Goal: Information Seeking & Learning: Find specific page/section

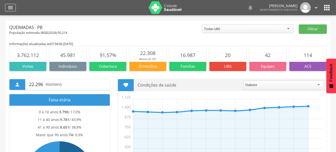
click at [13, 8] on icon "" at bounding box center [10, 8] width 6 height 6
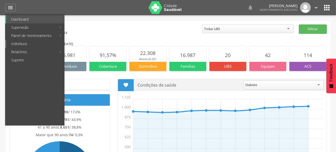
click at [43, 42] on link "Indivíduos" at bounding box center [35, 44] width 58 height 8
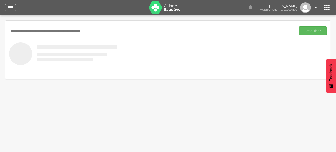
click at [10, 9] on icon "" at bounding box center [10, 8] width 6 height 6
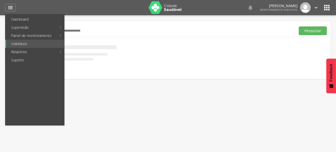
click at [70, 34] on link "Mapa dinâmico" at bounding box center [93, 36] width 57 height 8
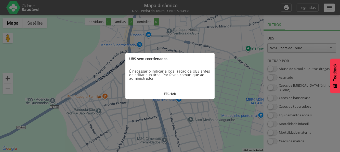
click at [170, 92] on button "FECHAR" at bounding box center [169, 93] width 89 height 9
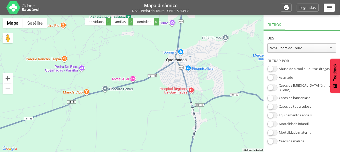
drag, startPoint x: 194, startPoint y: 133, endPoint x: 164, endPoint y: 108, distance: 39.1
click at [164, 108] on div at bounding box center [170, 83] width 340 height 137
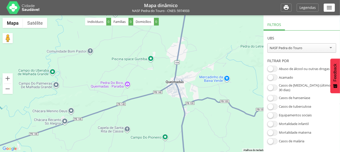
drag, startPoint x: 235, startPoint y: 103, endPoint x: 213, endPoint y: 101, distance: 22.3
click at [213, 106] on div at bounding box center [170, 83] width 340 height 137
click at [274, 69] on span at bounding box center [272, 69] width 10 height 6
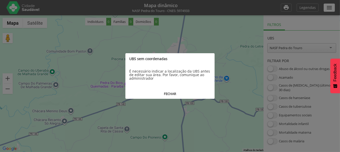
click at [171, 94] on button "FECHAR" at bounding box center [169, 93] width 89 height 9
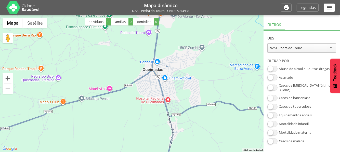
drag, startPoint x: 212, startPoint y: 90, endPoint x: 202, endPoint y: 85, distance: 10.7
click at [193, 94] on div at bounding box center [170, 83] width 340 height 137
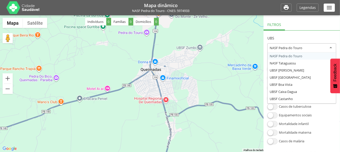
click at [299, 48] on div "NASF Pedra do Touro" at bounding box center [286, 48] width 33 height 5
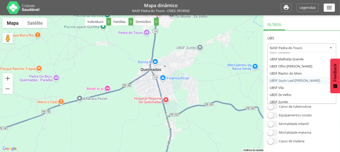
scroll to position [92, 0]
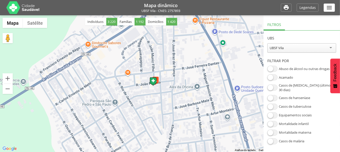
drag, startPoint x: 230, startPoint y: 89, endPoint x: 184, endPoint y: 87, distance: 46.2
click at [184, 87] on div at bounding box center [170, 83] width 340 height 137
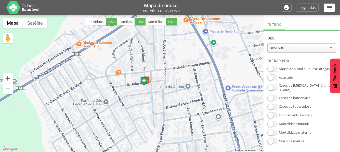
click at [272, 69] on span at bounding box center [272, 69] width 10 height 6
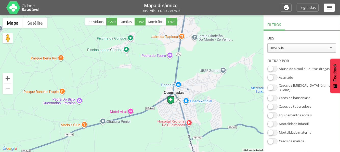
drag, startPoint x: 249, startPoint y: 69, endPoint x: 186, endPoint y: 99, distance: 69.7
click at [186, 100] on div at bounding box center [170, 83] width 340 height 137
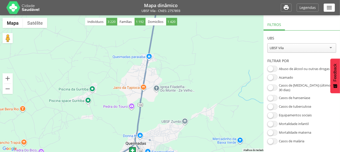
drag, startPoint x: 235, startPoint y: 81, endPoint x: 197, endPoint y: 132, distance: 64.3
click at [197, 132] on div at bounding box center [170, 83] width 340 height 137
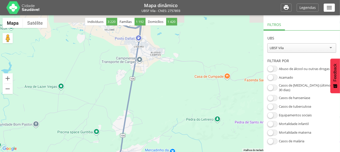
drag, startPoint x: 208, startPoint y: 111, endPoint x: 161, endPoint y: 133, distance: 52.3
click at [161, 134] on div at bounding box center [170, 83] width 340 height 137
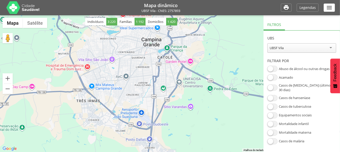
drag, startPoint x: 114, startPoint y: 66, endPoint x: 120, endPoint y: 140, distance: 74.2
click at [119, 150] on div at bounding box center [170, 83] width 340 height 137
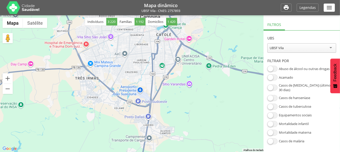
drag, startPoint x: 199, startPoint y: 134, endPoint x: 198, endPoint y: 114, distance: 20.2
click at [198, 114] on div at bounding box center [170, 83] width 340 height 137
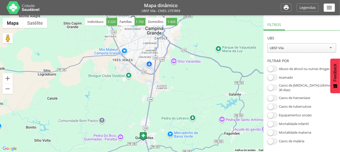
drag, startPoint x: 215, startPoint y: 117, endPoint x: 202, endPoint y: 48, distance: 70.1
click at [202, 48] on div at bounding box center [170, 83] width 340 height 137
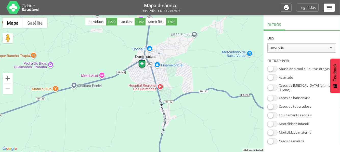
drag, startPoint x: 179, startPoint y: 70, endPoint x: 197, endPoint y: 78, distance: 20.3
click at [197, 78] on div at bounding box center [170, 83] width 340 height 137
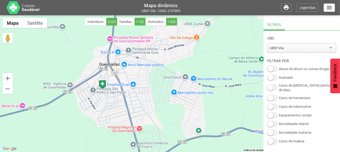
drag, startPoint x: 146, startPoint y: 82, endPoint x: 173, endPoint y: 114, distance: 42.7
click at [173, 114] on div at bounding box center [170, 83] width 340 height 137
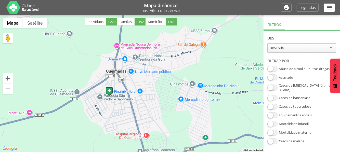
drag, startPoint x: 212, startPoint y: 65, endPoint x: 224, endPoint y: 70, distance: 13.7
click at [224, 70] on div at bounding box center [170, 83] width 340 height 137
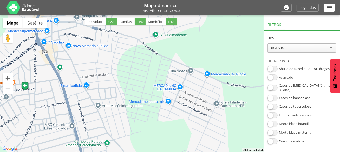
drag, startPoint x: 186, startPoint y: 66, endPoint x: 225, endPoint y: 66, distance: 38.2
click at [225, 66] on div at bounding box center [170, 83] width 340 height 137
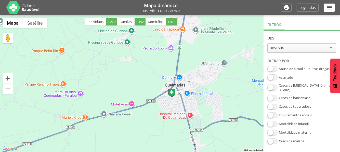
drag, startPoint x: 224, startPoint y: 62, endPoint x: 218, endPoint y: 89, distance: 27.8
click at [218, 89] on div at bounding box center [170, 83] width 340 height 137
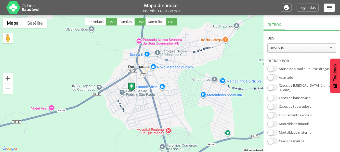
drag, startPoint x: 191, startPoint y: 115, endPoint x: 189, endPoint y: 97, distance: 18.5
click at [189, 97] on div at bounding box center [170, 83] width 340 height 137
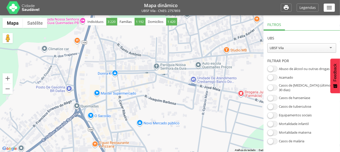
drag, startPoint x: 185, startPoint y: 70, endPoint x: 183, endPoint y: 111, distance: 41.3
click at [183, 111] on div at bounding box center [170, 83] width 340 height 137
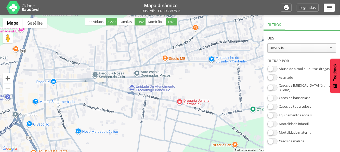
drag, startPoint x: 240, startPoint y: 77, endPoint x: 177, endPoint y: 85, distance: 63.5
click at [178, 85] on div at bounding box center [170, 83] width 340 height 137
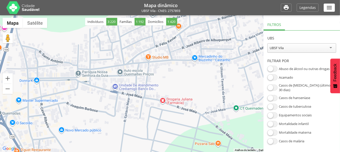
drag, startPoint x: 221, startPoint y: 89, endPoint x: 205, endPoint y: 87, distance: 15.7
click at [206, 87] on div at bounding box center [170, 83] width 340 height 137
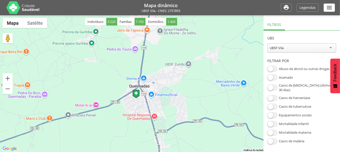
drag, startPoint x: 228, startPoint y: 86, endPoint x: 172, endPoint y: 86, distance: 56.3
click at [172, 86] on div at bounding box center [170, 83] width 340 height 137
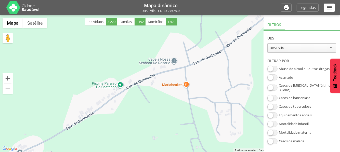
drag, startPoint x: 215, startPoint y: 75, endPoint x: 206, endPoint y: 77, distance: 9.3
click at [210, 81] on div at bounding box center [170, 83] width 340 height 137
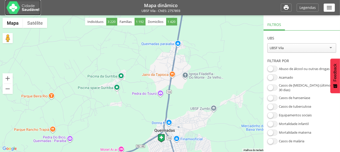
click at [18, 6] on img at bounding box center [22, 7] width 33 height 13
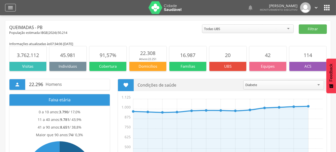
click at [7, 7] on div "" at bounding box center [10, 8] width 11 height 8
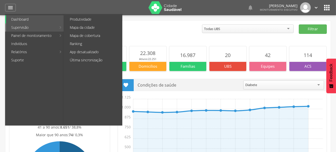
click at [47, 30] on link "Supervisão" at bounding box center [31, 27] width 50 height 8
click at [79, 18] on link "Produtividade" at bounding box center [93, 19] width 57 height 8
type input "**********"
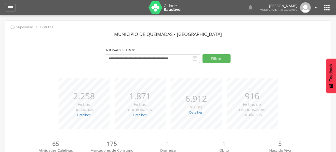
click at [195, 58] on icon "" at bounding box center [195, 59] width 6 height 6
click at [193, 58] on icon "" at bounding box center [195, 59] width 6 height 6
click at [146, 55] on input "**********" at bounding box center [153, 58] width 94 height 9
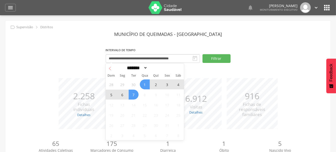
click at [111, 69] on icon at bounding box center [110, 69] width 4 height 4
select select "*"
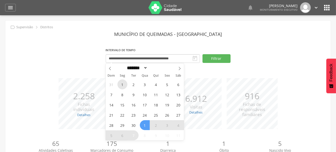
click at [123, 83] on span "1" at bounding box center [123, 85] width 10 height 10
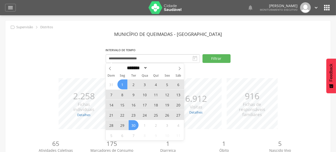
click at [133, 125] on span "30" at bounding box center [134, 125] width 10 height 10
type input "**********"
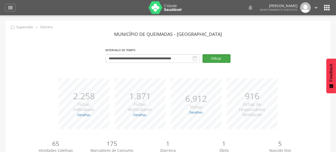
click at [215, 61] on button "Filtrar" at bounding box center [217, 58] width 28 height 9
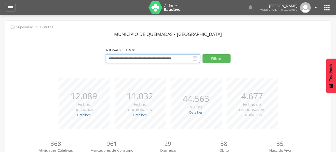
click at [189, 58] on input "**********" at bounding box center [153, 58] width 94 height 9
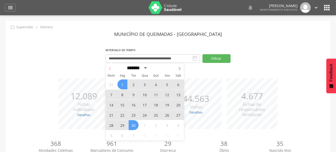
click at [110, 66] on span at bounding box center [110, 67] width 9 height 9
select select "*"
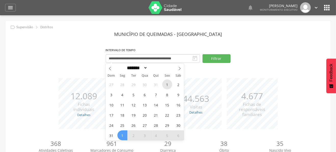
click at [165, 82] on span "1" at bounding box center [167, 85] width 10 height 10
type input "**********"
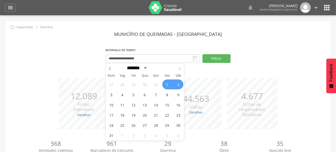
click at [179, 70] on icon at bounding box center [180, 69] width 4 height 4
select select "*"
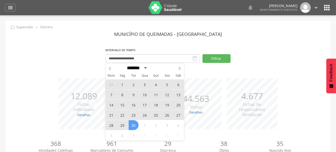
click at [134, 126] on span "30" at bounding box center [134, 125] width 10 height 10
type input "**********"
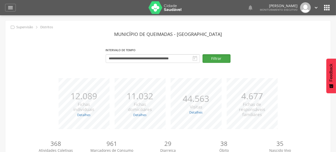
click at [216, 58] on button "Filtrar" at bounding box center [217, 58] width 28 height 9
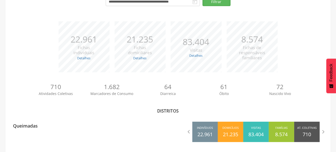
scroll to position [58, 0]
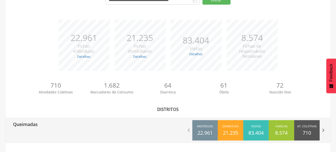
click at [325, 129] on icon "" at bounding box center [323, 130] width 7 height 7
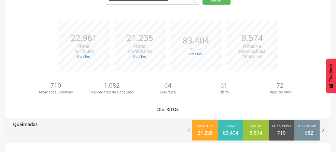
click at [324, 128] on icon "" at bounding box center [323, 130] width 7 height 7
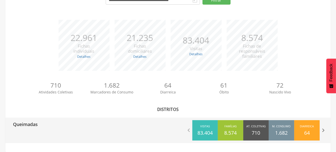
click at [325, 127] on icon "" at bounding box center [323, 130] width 7 height 7
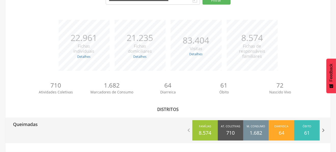
click at [325, 129] on icon "" at bounding box center [323, 130] width 7 height 7
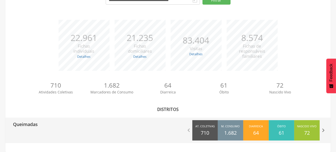
click at [324, 130] on icon "" at bounding box center [323, 130] width 7 height 7
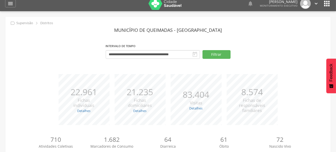
scroll to position [0, 0]
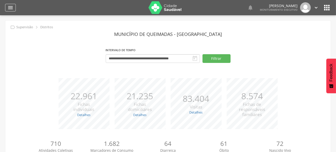
click at [10, 8] on icon "" at bounding box center [10, 8] width 6 height 6
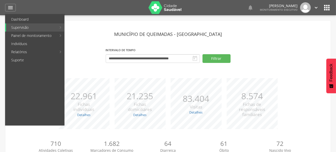
drag, startPoint x: 19, startPoint y: 45, endPoint x: 25, endPoint y: 35, distance: 11.3
click at [19, 45] on link "Indivíduos" at bounding box center [35, 44] width 58 height 8
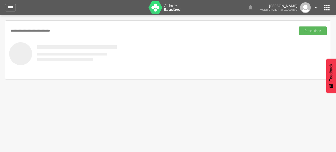
type input "**********"
click at [299, 27] on button "Pesquisar" at bounding box center [313, 31] width 28 height 9
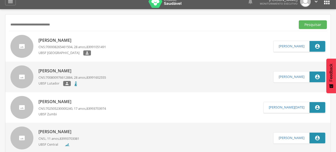
scroll to position [25, 0]
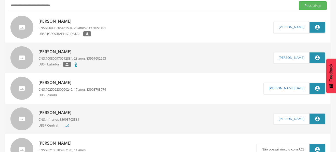
drag, startPoint x: 75, startPoint y: 50, endPoint x: 94, endPoint y: 51, distance: 18.4
click at [75, 50] on p "Thayse Tavares da Silva" at bounding box center [72, 52] width 68 height 6
type input "**********"
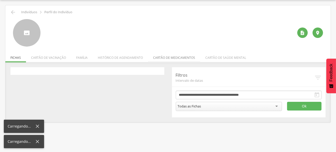
scroll to position [15, 0]
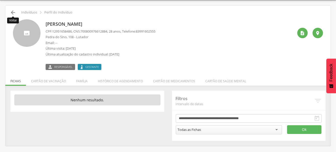
click at [14, 11] on icon "" at bounding box center [13, 12] width 6 height 6
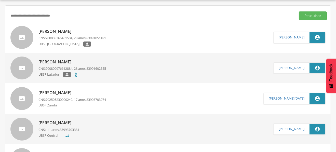
click at [15, 18] on input "**********" at bounding box center [151, 15] width 285 height 9
type input "*******"
click at [299, 11] on button "Pesquisar" at bounding box center [313, 15] width 28 height 9
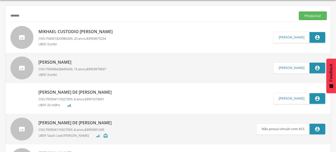
click at [56, 30] on p "Mikhael Custodio [PERSON_NAME]" at bounding box center [76, 32] width 77 height 6
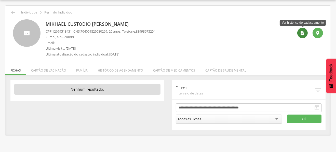
click at [304, 35] on div "" at bounding box center [302, 33] width 10 height 10
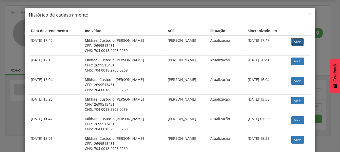
click at [294, 41] on link "Abrir" at bounding box center [297, 42] width 13 height 8
click at [308, 14] on span "×" at bounding box center [309, 13] width 3 height 7
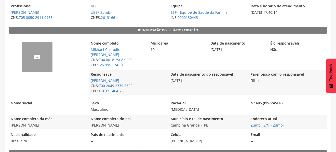
scroll to position [102, 0]
